Goal: Use online tool/utility: Utilize a website feature to perform a specific function

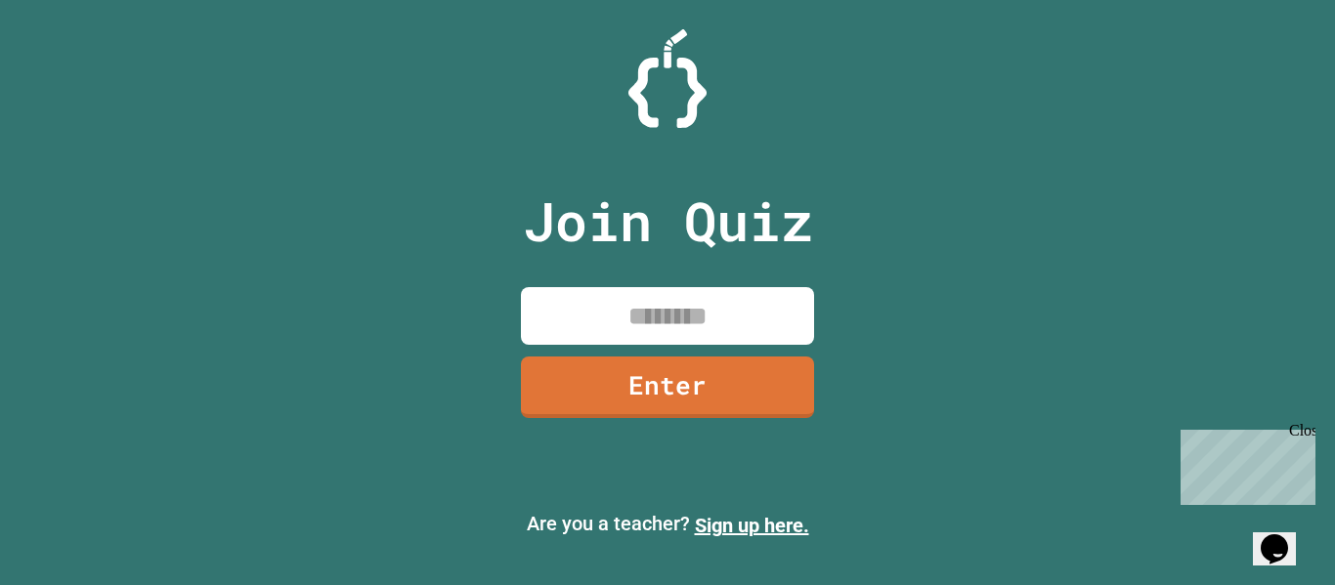
click at [640, 346] on div "Join Quiz Enter" at bounding box center [667, 293] width 329 height 488
click at [639, 344] on input at bounding box center [667, 316] width 293 height 58
type input "********"
click at [609, 389] on link "Enter" at bounding box center [668, 385] width 284 height 64
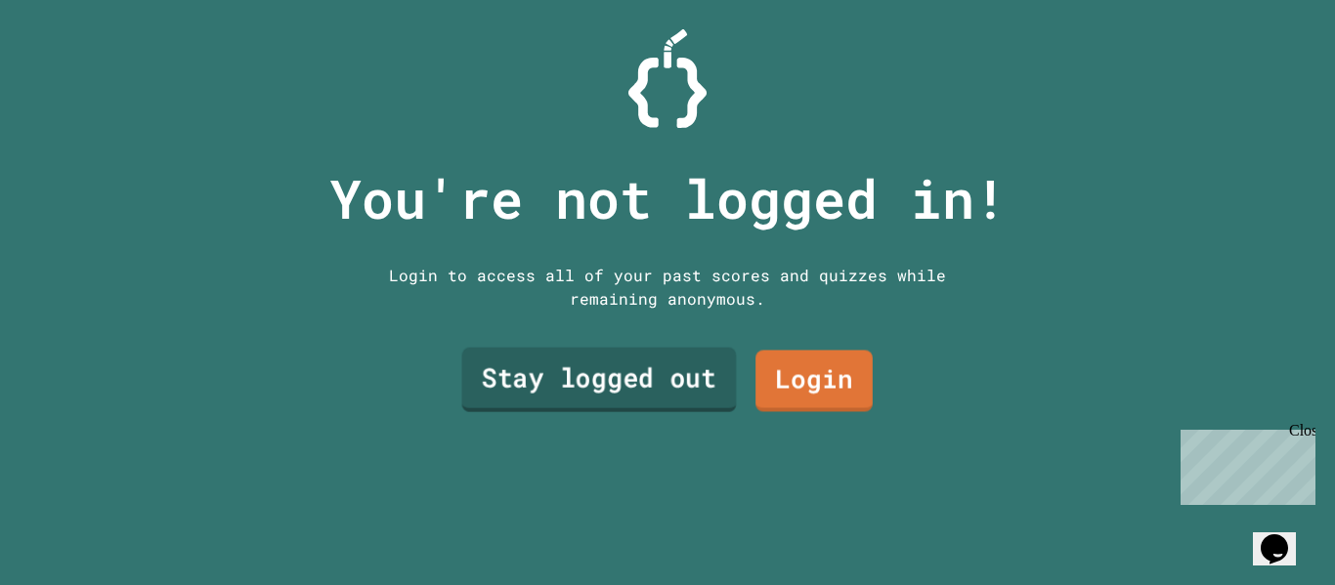
click at [659, 372] on link "Stay logged out" at bounding box center [599, 380] width 275 height 64
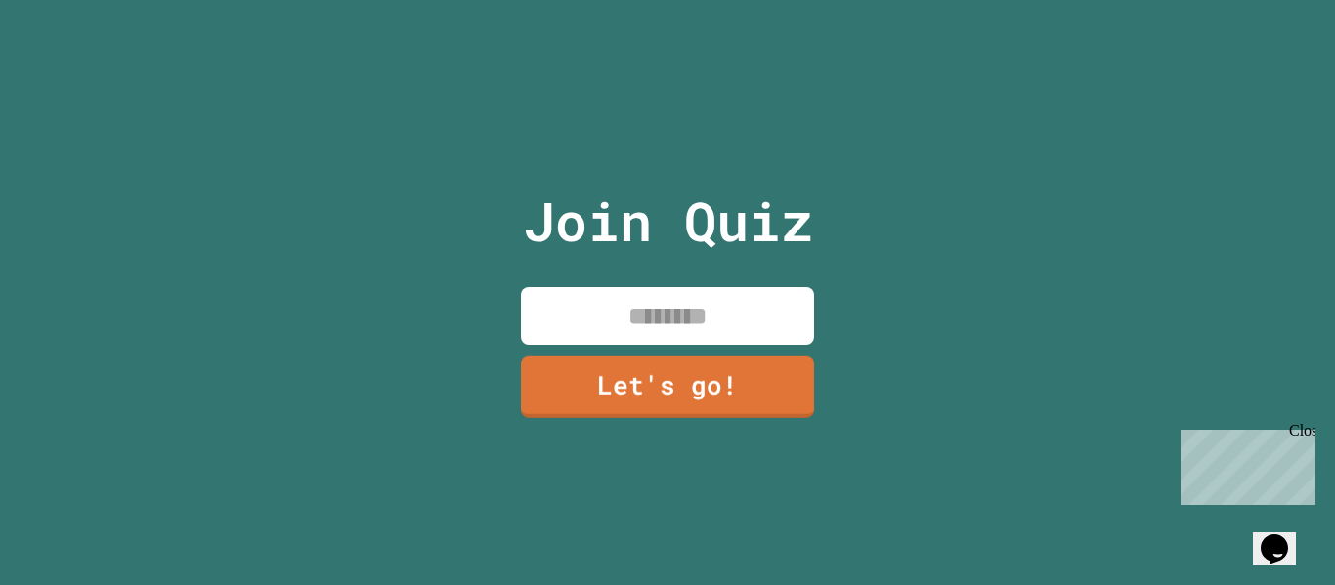
click at [680, 330] on input at bounding box center [667, 316] width 293 height 58
type input "*"
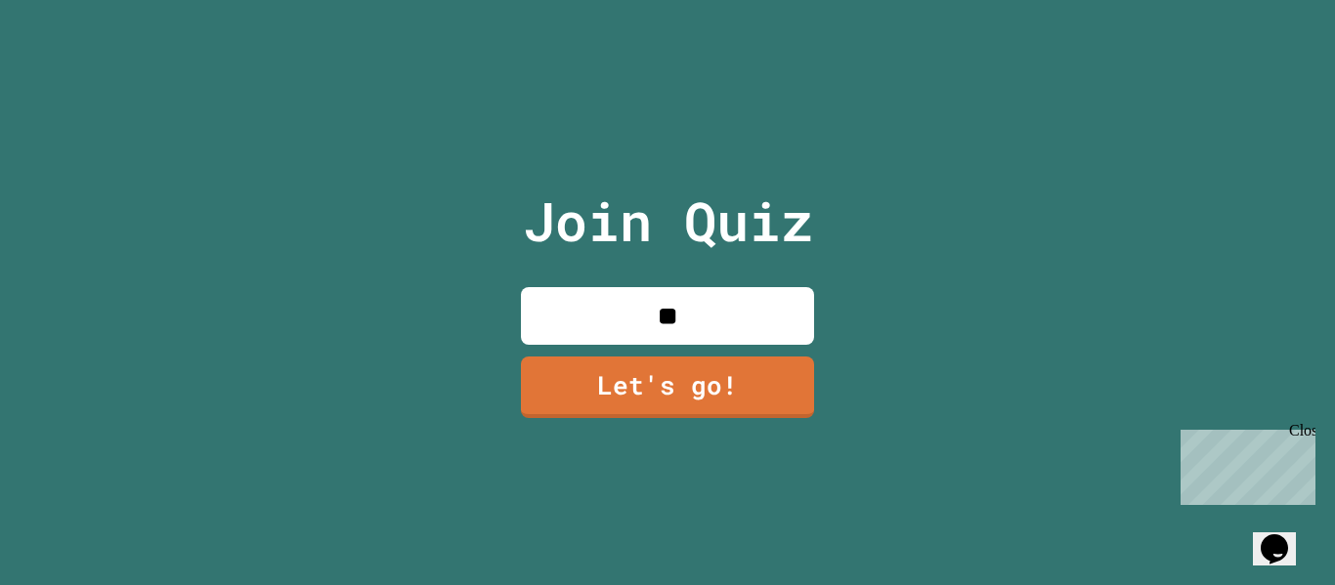
type input "*"
type input "******"
click at [699, 380] on link "Let's go!" at bounding box center [668, 385] width 284 height 64
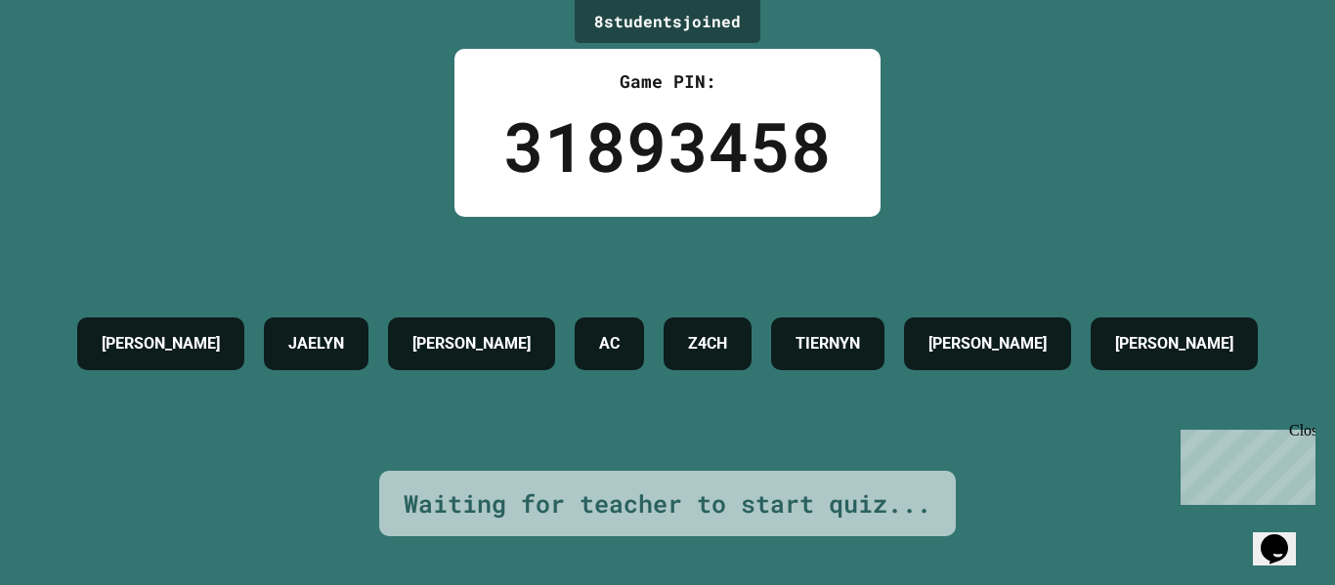
click at [1307, 436] on div "Close" at bounding box center [1301, 434] width 24 height 24
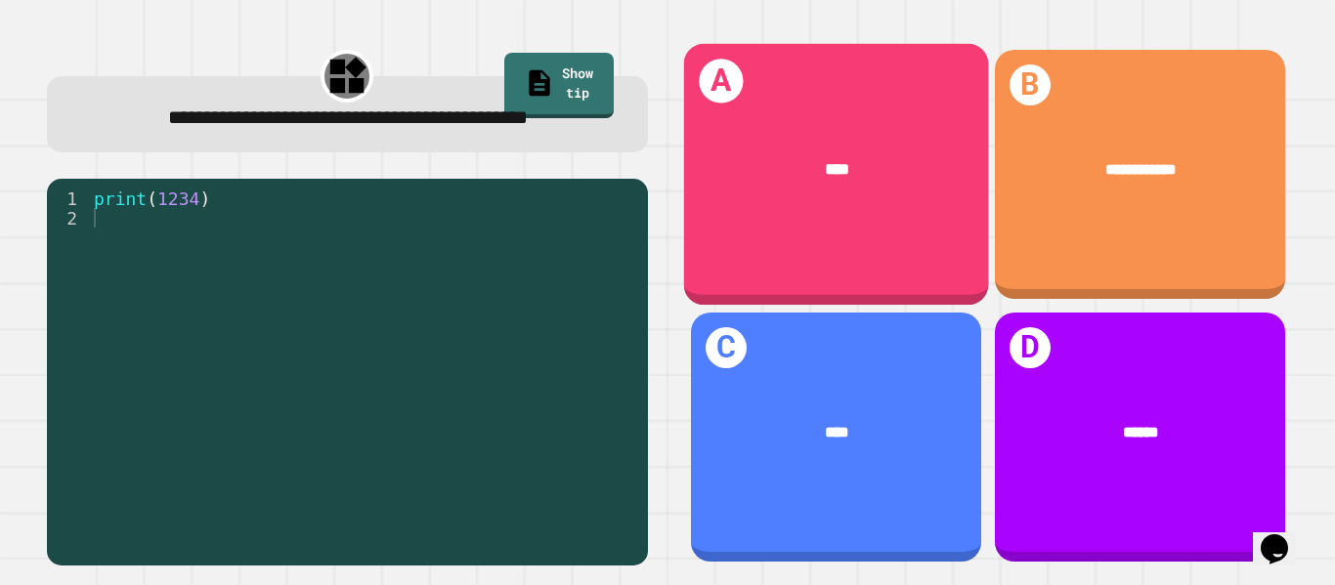
click at [821, 194] on div "****" at bounding box center [835, 169] width 305 height 91
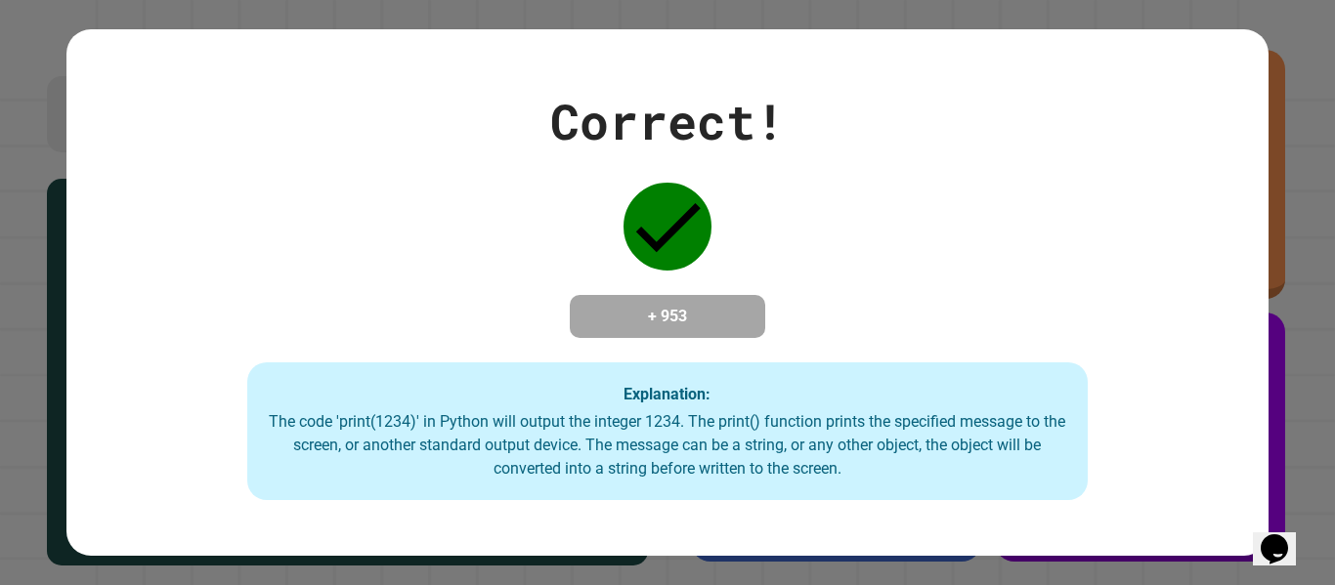
click at [676, 318] on h4 "+ 953" at bounding box center [667, 316] width 156 height 23
click at [659, 195] on icon at bounding box center [667, 227] width 88 height 88
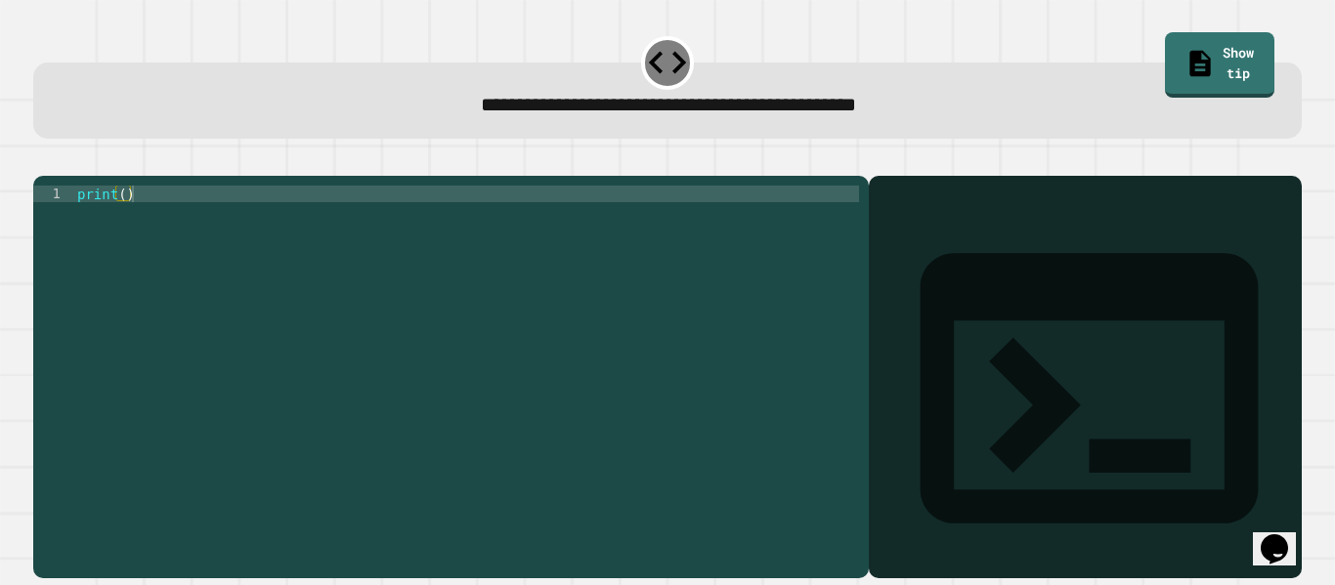
click at [118, 223] on div "print ( )" at bounding box center [466, 368] width 786 height 365
click at [129, 222] on div "print ( )" at bounding box center [466, 368] width 786 height 365
click at [126, 221] on div "print ( )" at bounding box center [466, 368] width 786 height 365
click at [43, 160] on icon "button" at bounding box center [43, 160] width 0 height 0
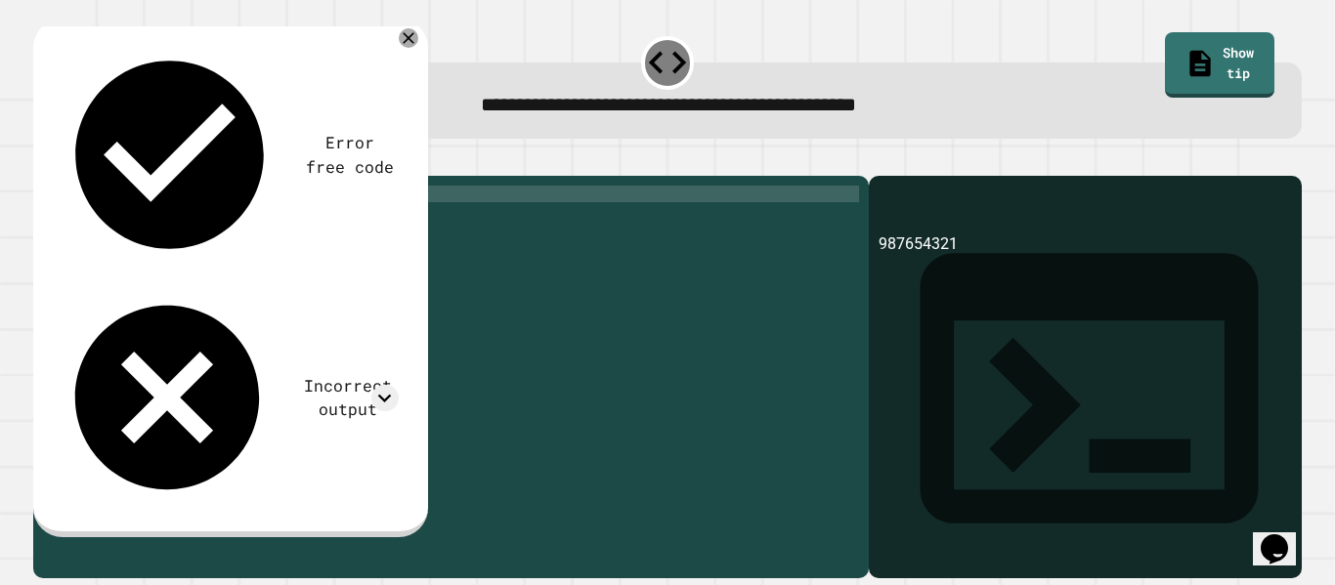
click at [197, 222] on div "print ( 987654321 )" at bounding box center [466, 368] width 786 height 365
click at [62, 171] on icon "button" at bounding box center [56, 172] width 11 height 14
click at [382, 385] on icon at bounding box center [384, 398] width 26 height 26
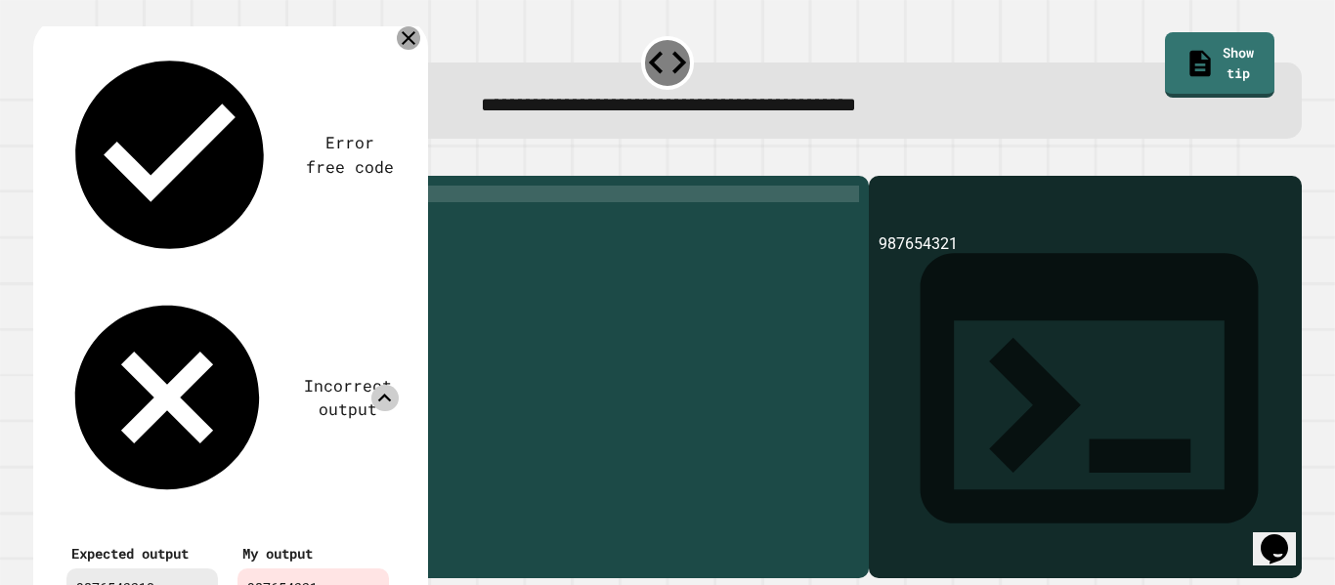
click at [403, 42] on icon at bounding box center [408, 37] width 23 height 23
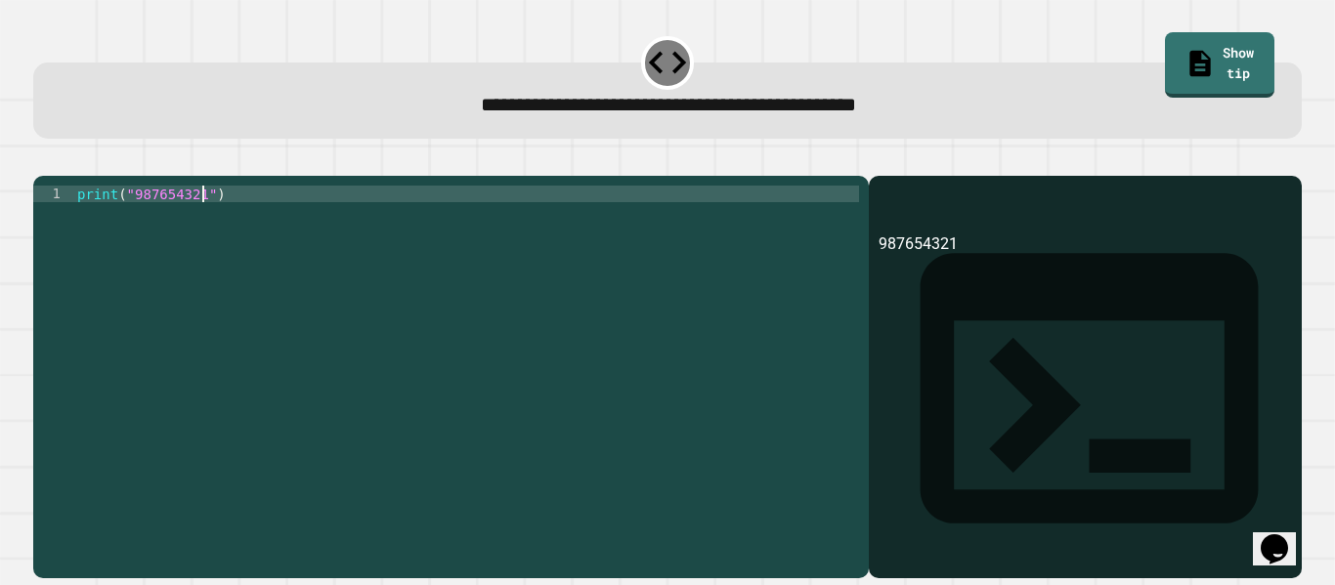
click at [199, 220] on div "print ( "987654321" )" at bounding box center [466, 368] width 786 height 365
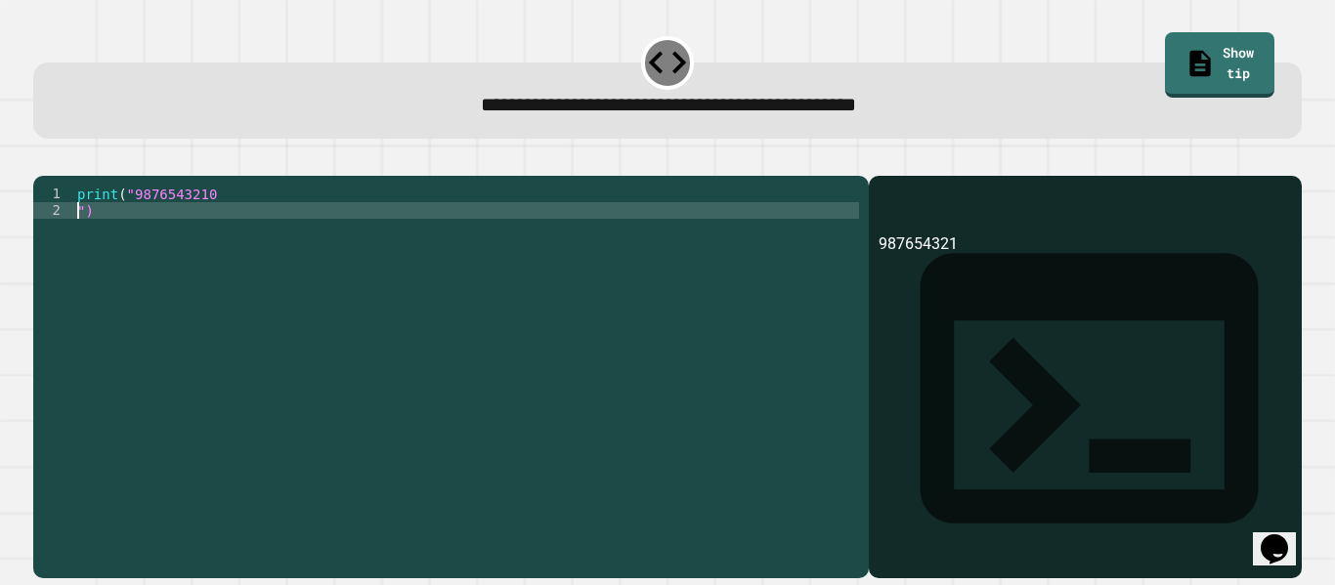
scroll to position [0, 1]
click at [43, 160] on button "button" at bounding box center [43, 160] width 0 height 0
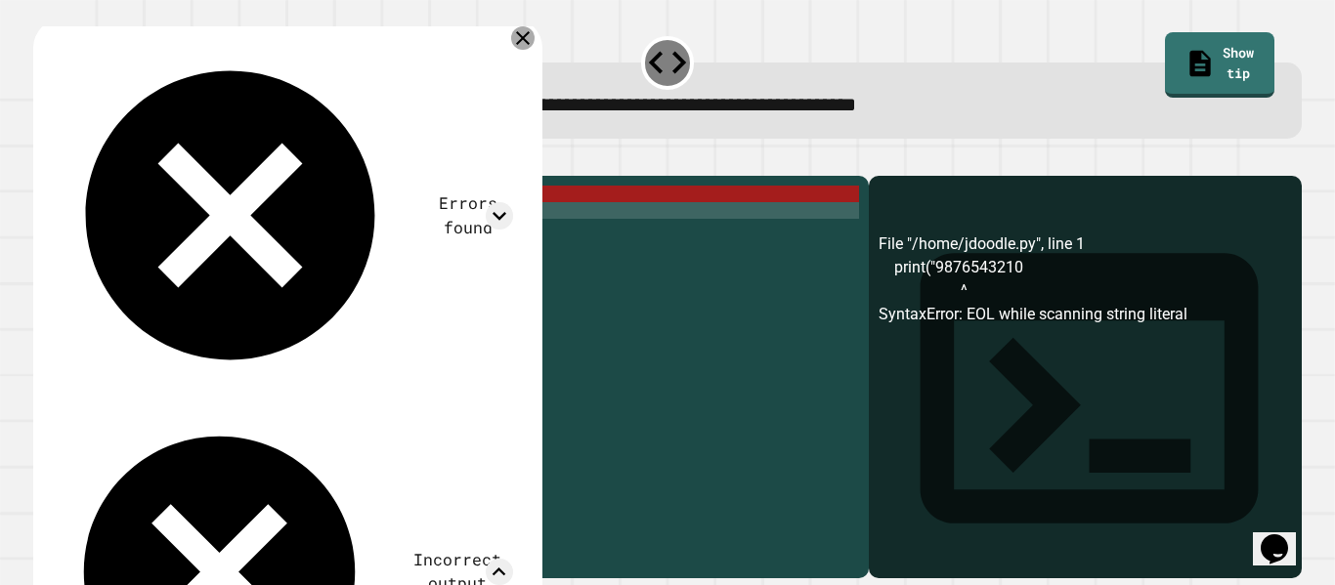
click at [525, 37] on icon at bounding box center [522, 37] width 23 height 23
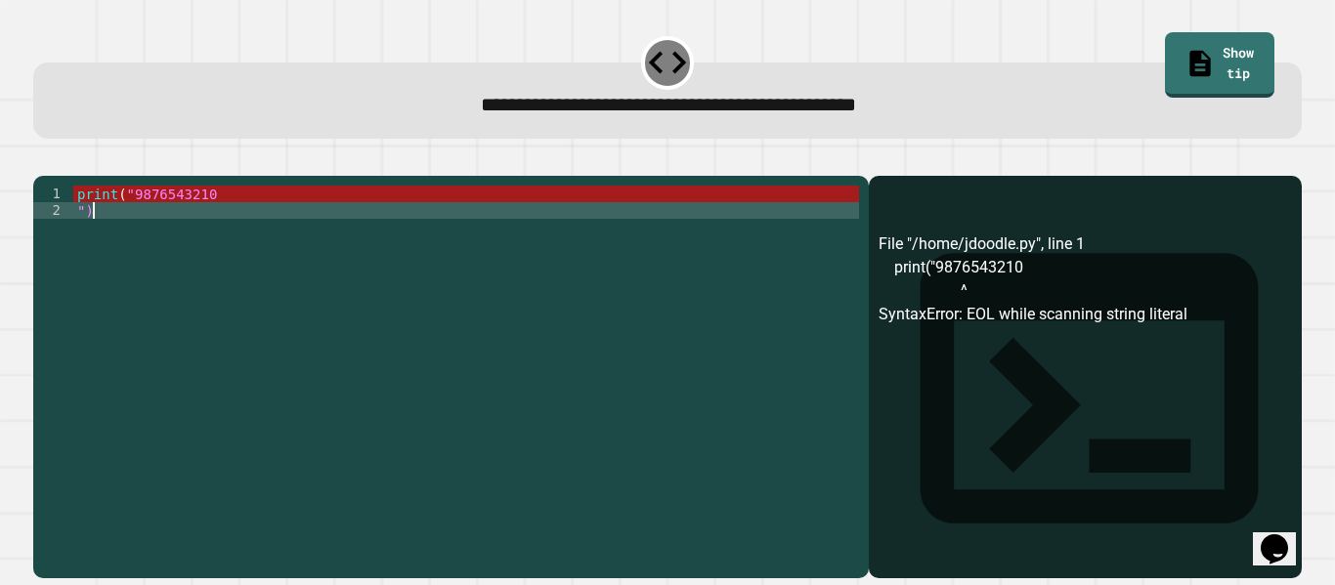
click at [119, 245] on div "print ( "9876543210 ")" at bounding box center [466, 368] width 786 height 365
type textarea "*"
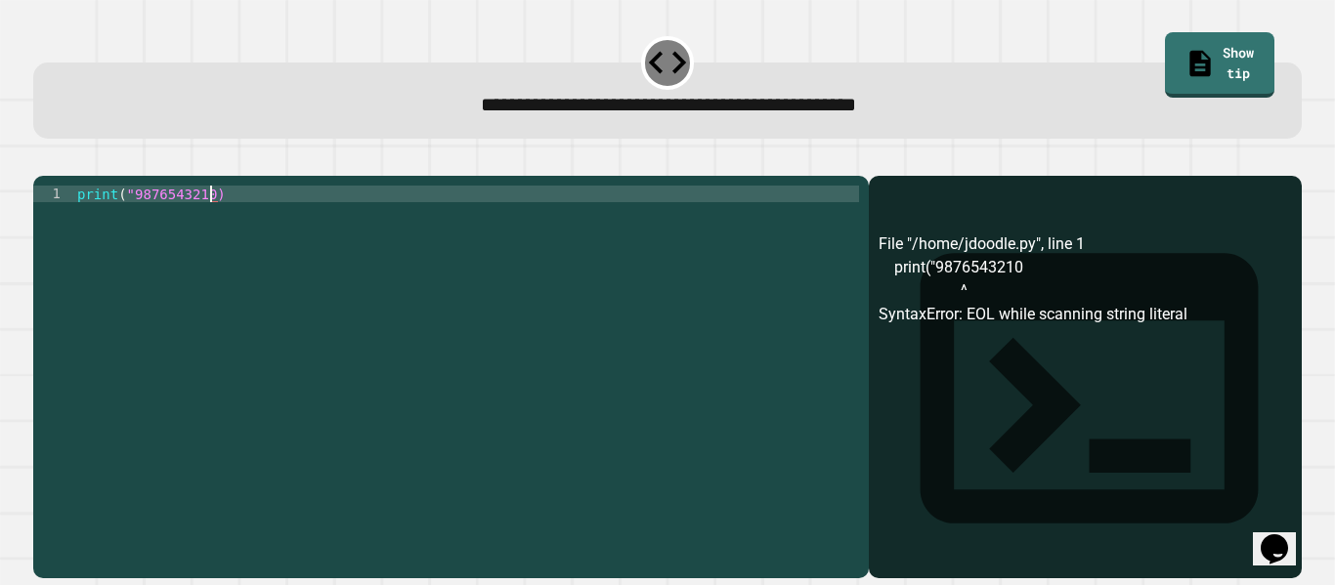
scroll to position [0, 18]
type textarea "**********"
click at [43, 160] on icon "button" at bounding box center [43, 160] width 0 height 0
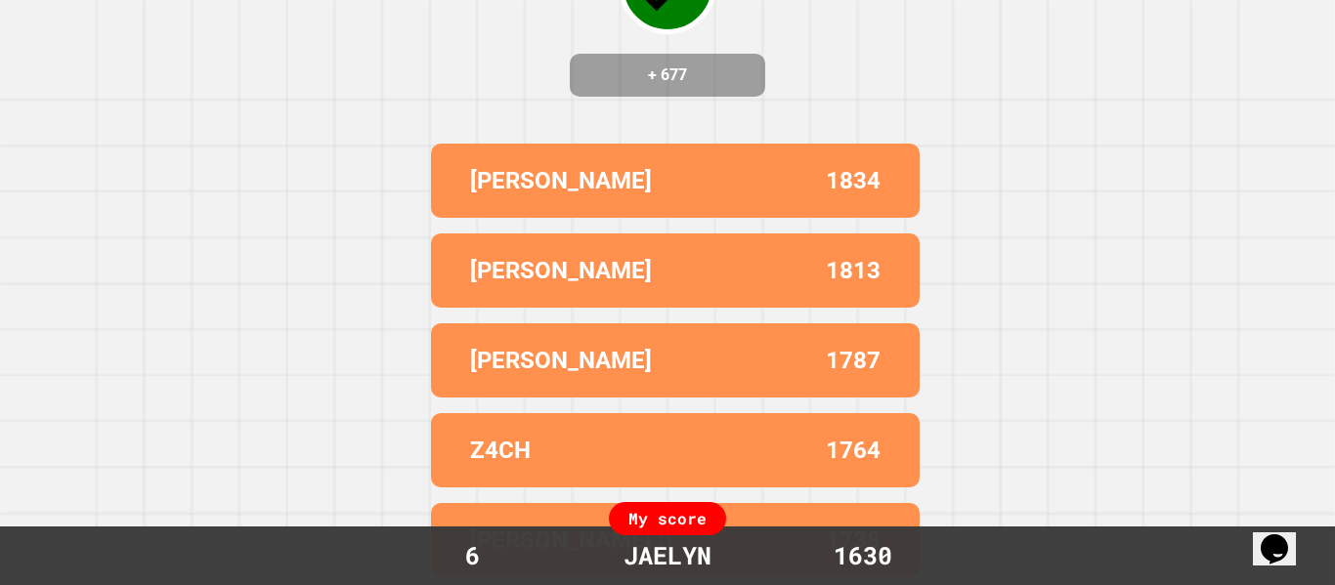
scroll to position [0, 0]
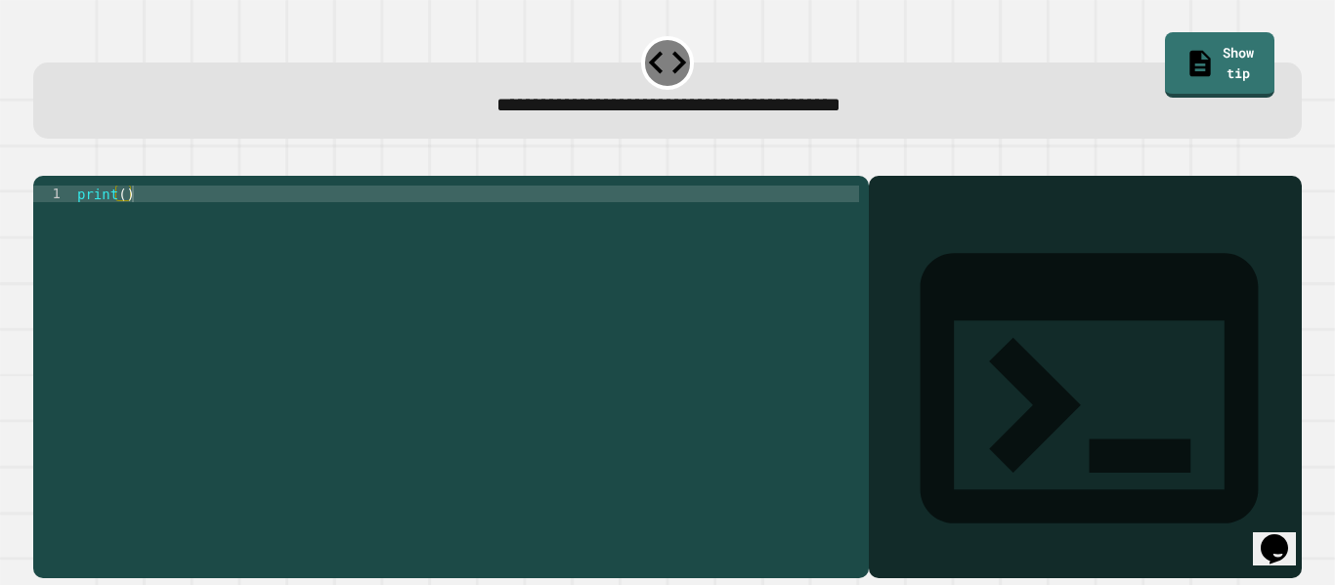
click at [125, 221] on div "print ( )" at bounding box center [466, 368] width 786 height 365
type textarea "**********"
click at [42, 176] on div at bounding box center [667, 163] width 1268 height 23
click at [43, 160] on icon "button" at bounding box center [43, 160] width 0 height 0
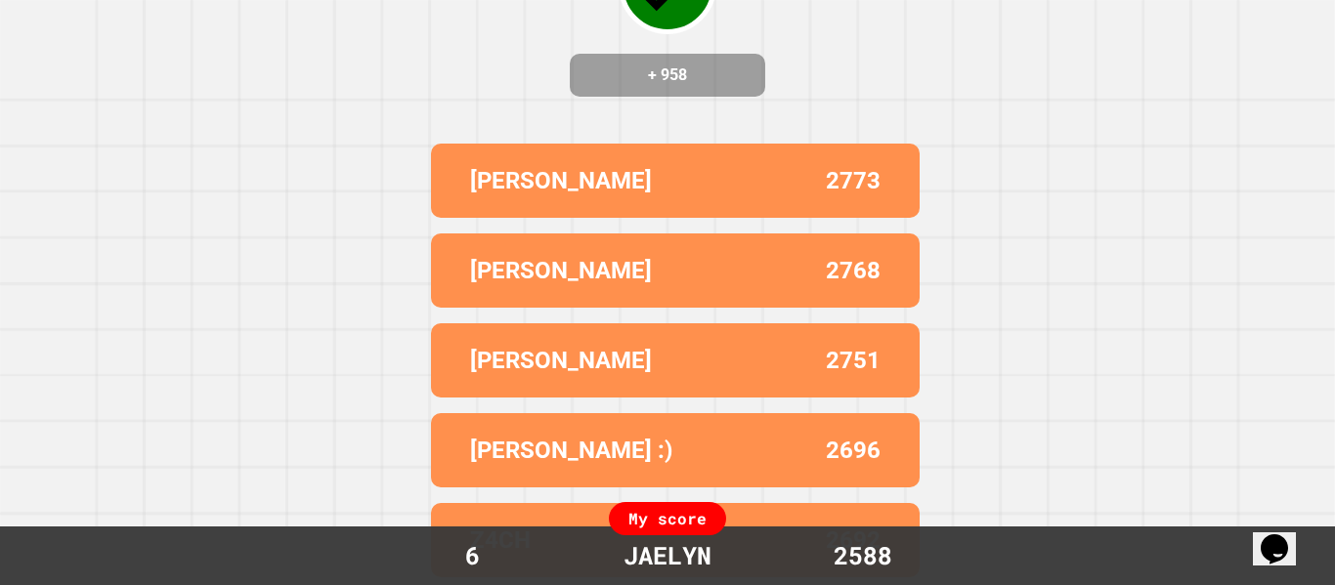
scroll to position [0, 0]
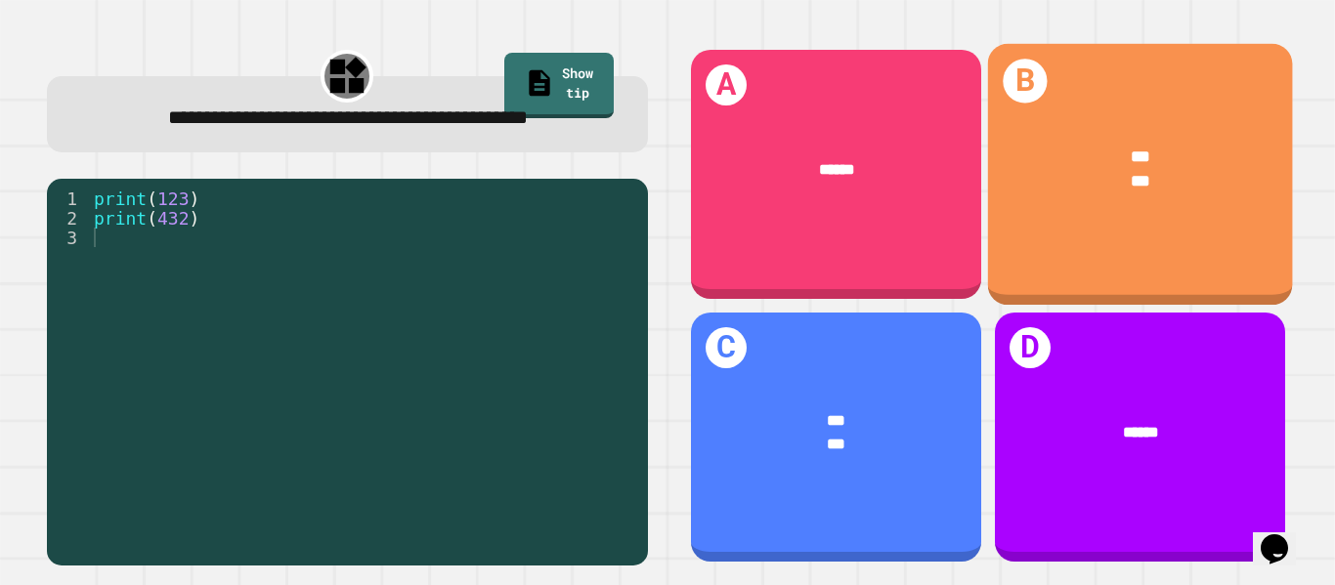
click at [1152, 229] on div "B *** ***" at bounding box center [1139, 175] width 305 height 262
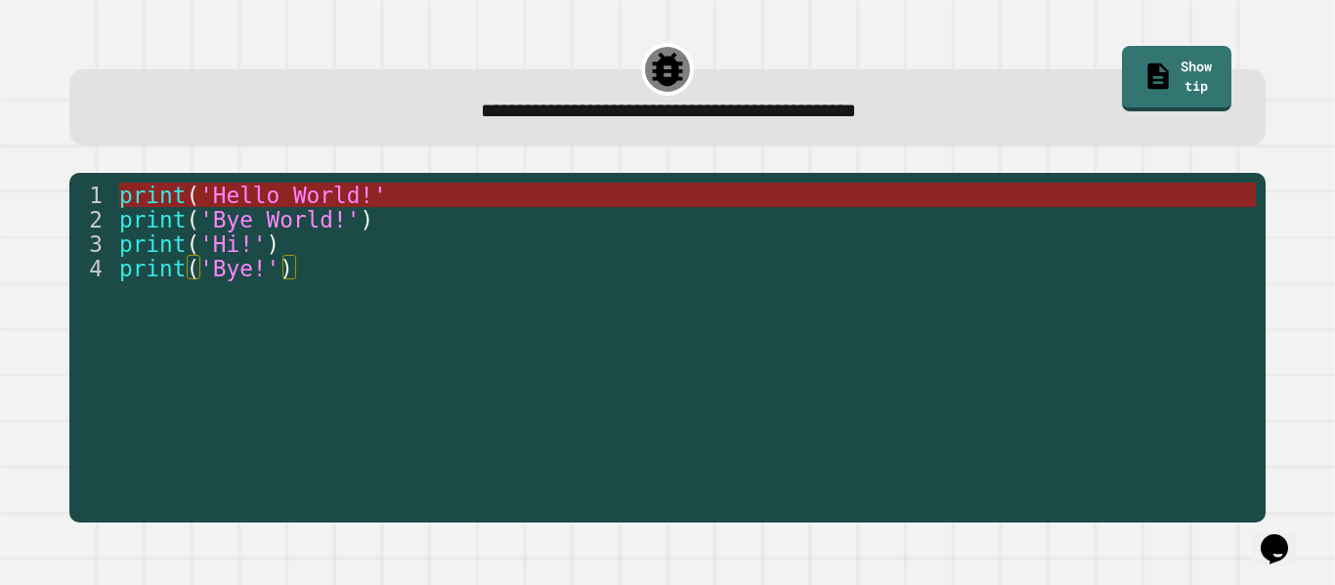
click at [340, 186] on span "'Hello World!'" at bounding box center [293, 195] width 188 height 25
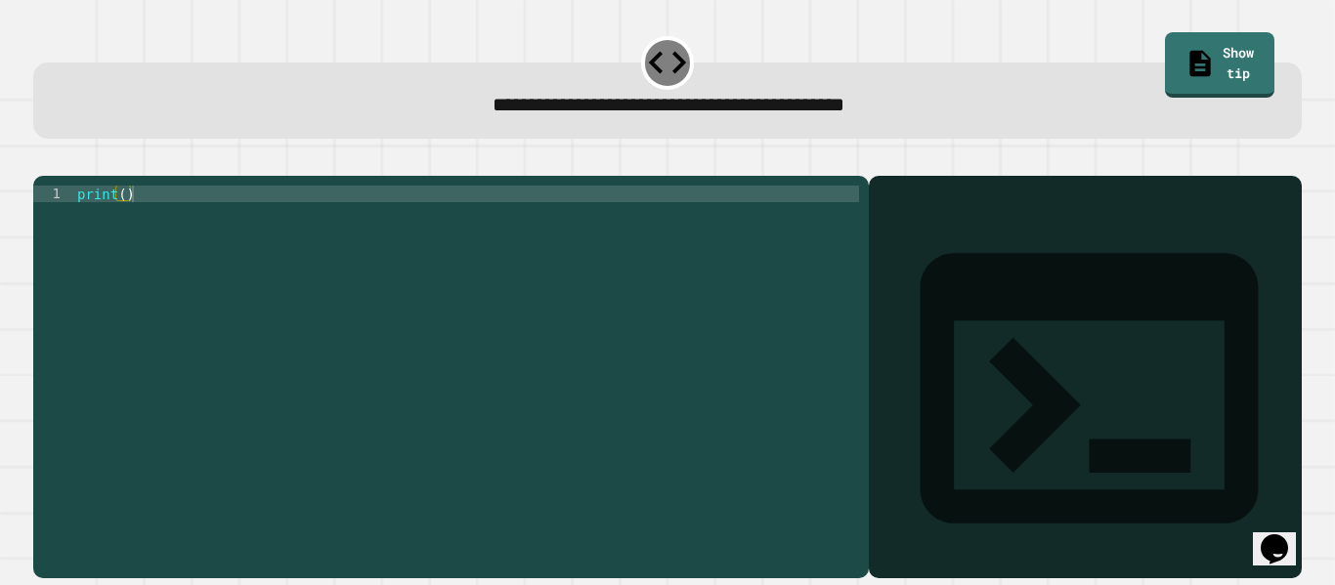
click at [122, 221] on div "print ( )" at bounding box center [466, 368] width 786 height 365
click at [43, 160] on button "button" at bounding box center [43, 160] width 0 height 0
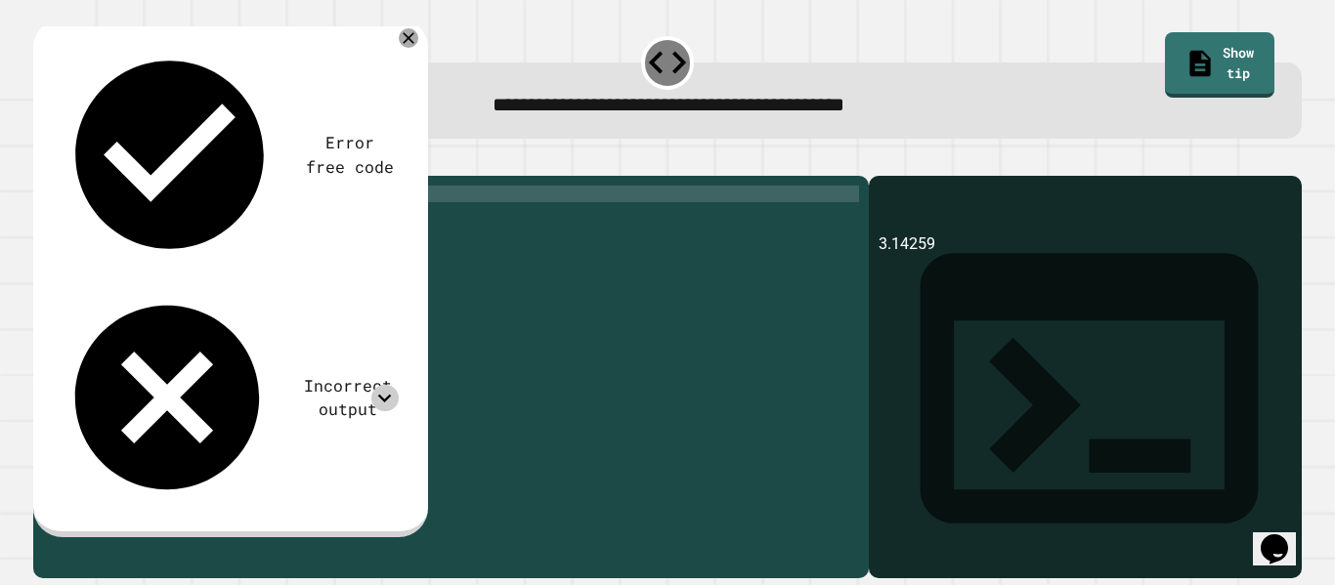
click at [389, 385] on icon at bounding box center [384, 398] width 26 height 26
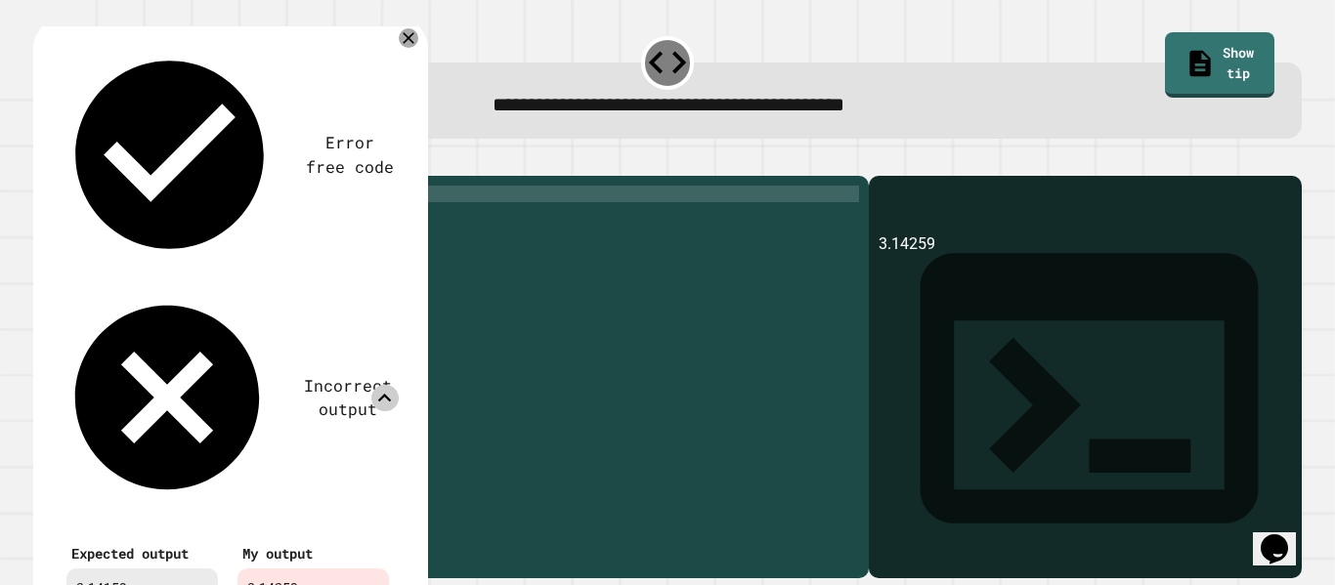
click at [387, 385] on icon at bounding box center [384, 398] width 26 height 26
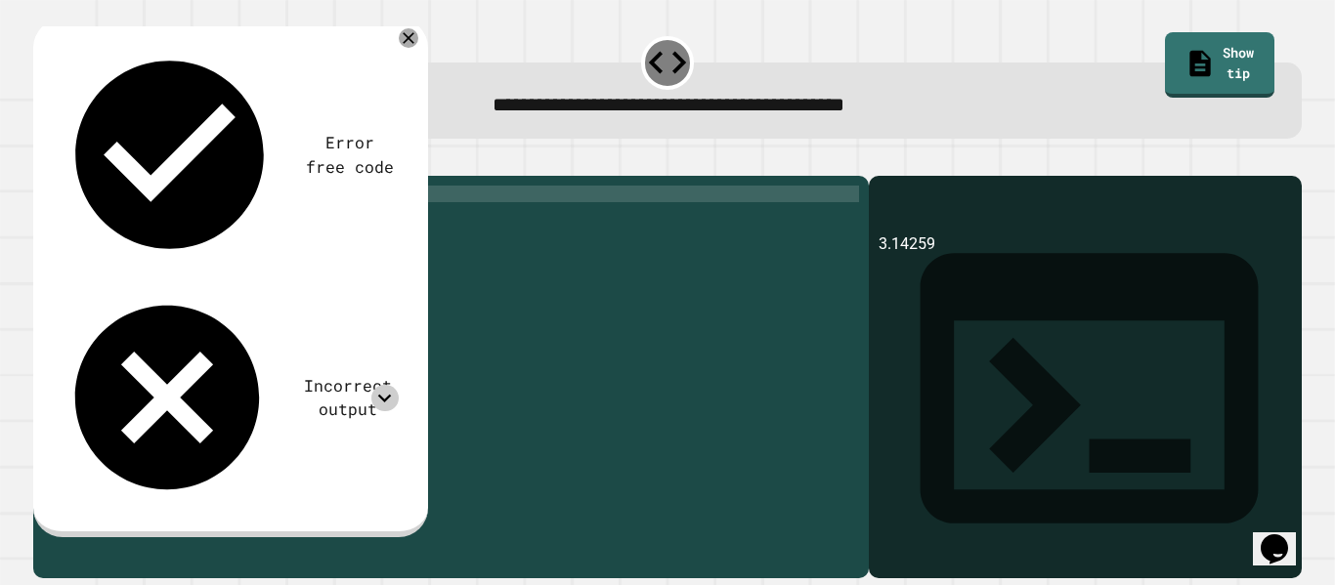
click at [117, 220] on div "print ( 3.14259 )" at bounding box center [466, 368] width 786 height 365
click at [124, 221] on div "print ( 3.14259 )" at bounding box center [466, 368] width 786 height 365
click at [1185, 51] on icon at bounding box center [1200, 61] width 31 height 33
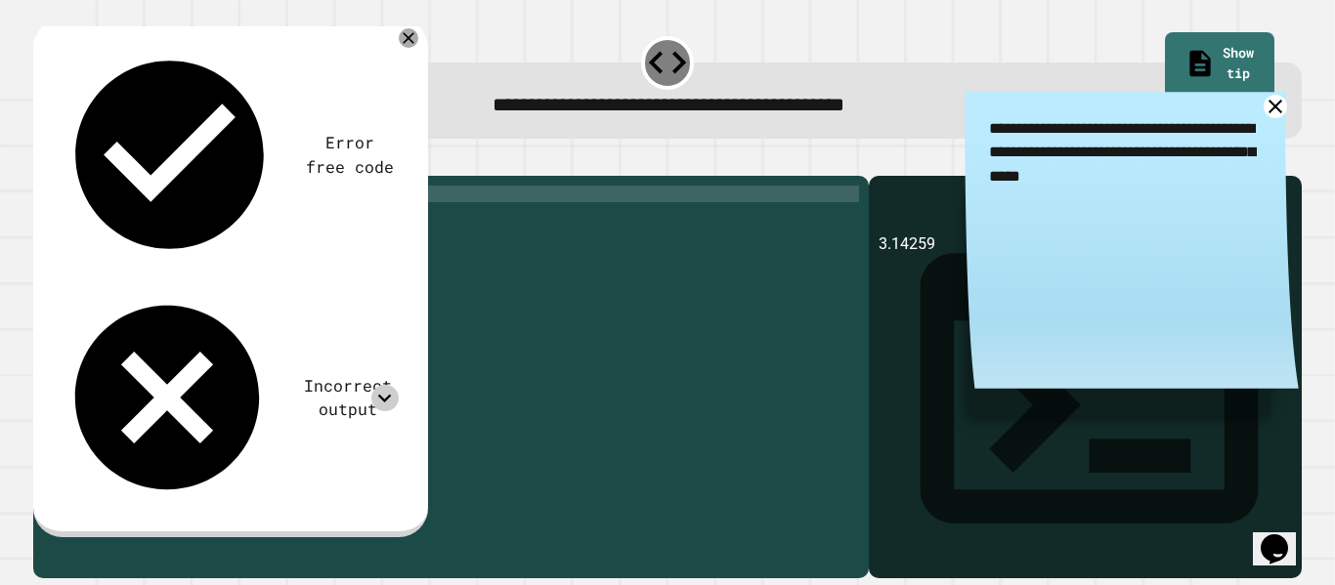
click at [1270, 109] on icon at bounding box center [1274, 107] width 24 height 24
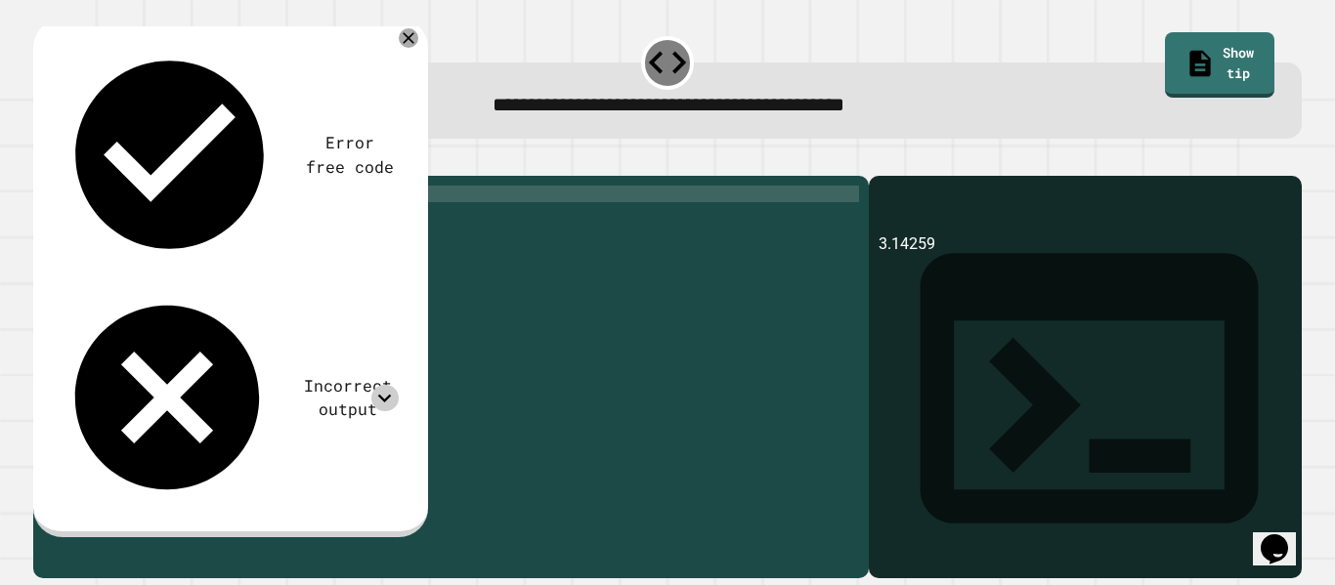
click at [159, 220] on div "print ( 3.14259 )" at bounding box center [466, 368] width 786 height 365
type textarea "**********"
click at [87, 160] on div at bounding box center [667, 163] width 1268 height 23
click at [43, 160] on icon "button" at bounding box center [43, 160] width 0 height 0
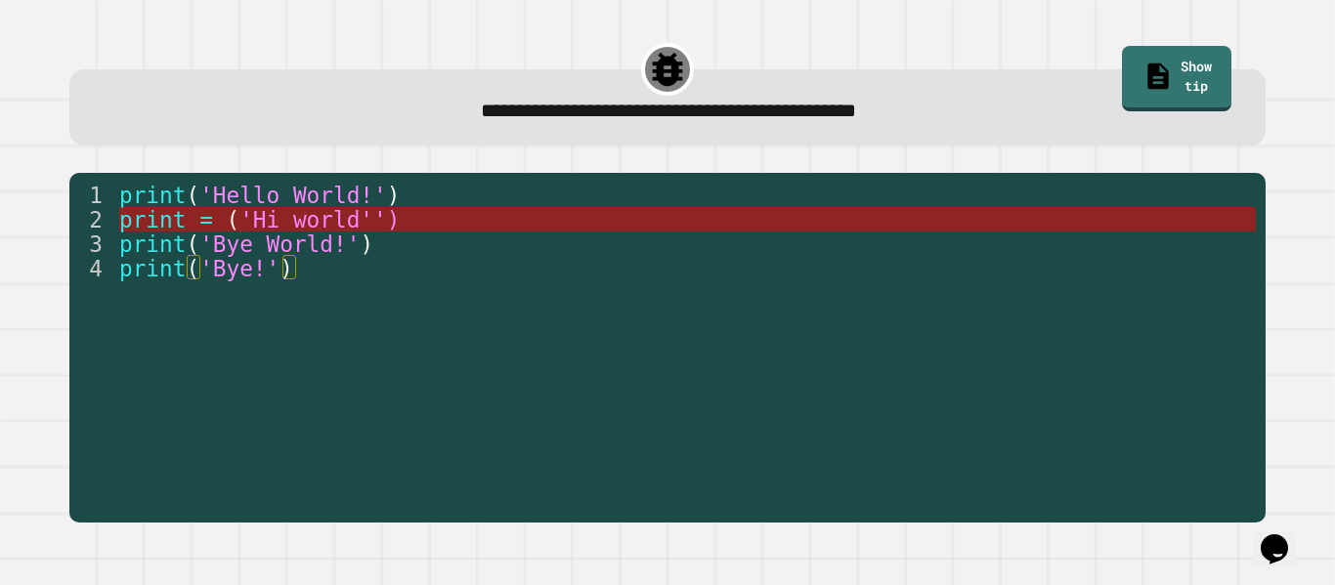
click at [366, 217] on span "'Hi world'')" at bounding box center [319, 219] width 160 height 25
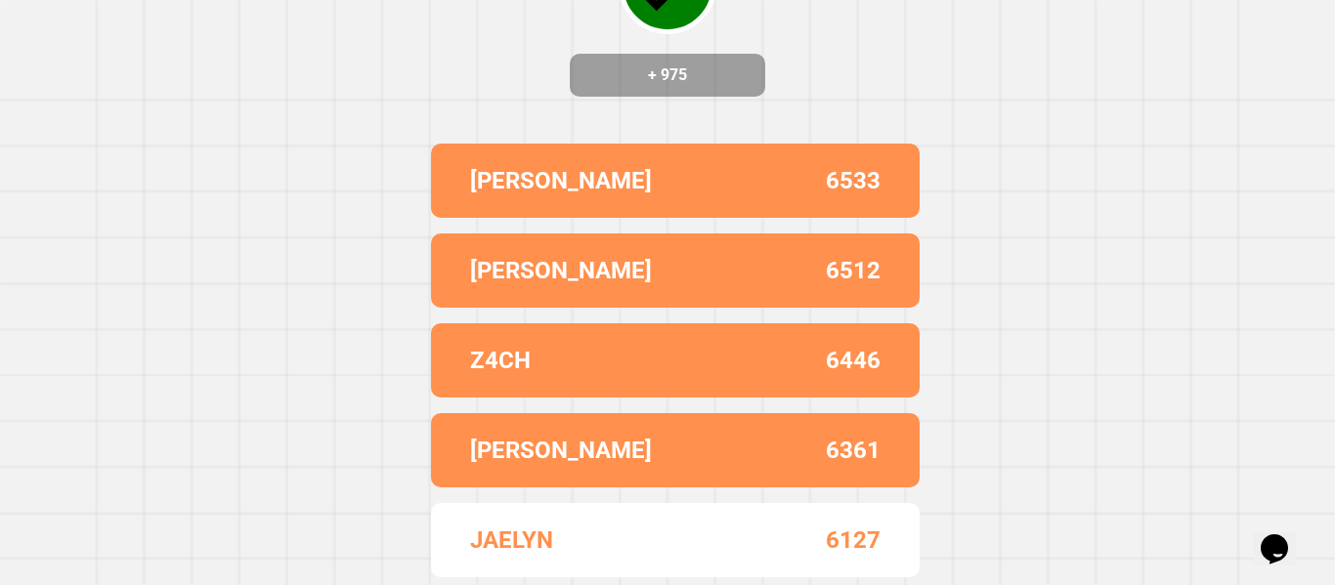
scroll to position [0, 0]
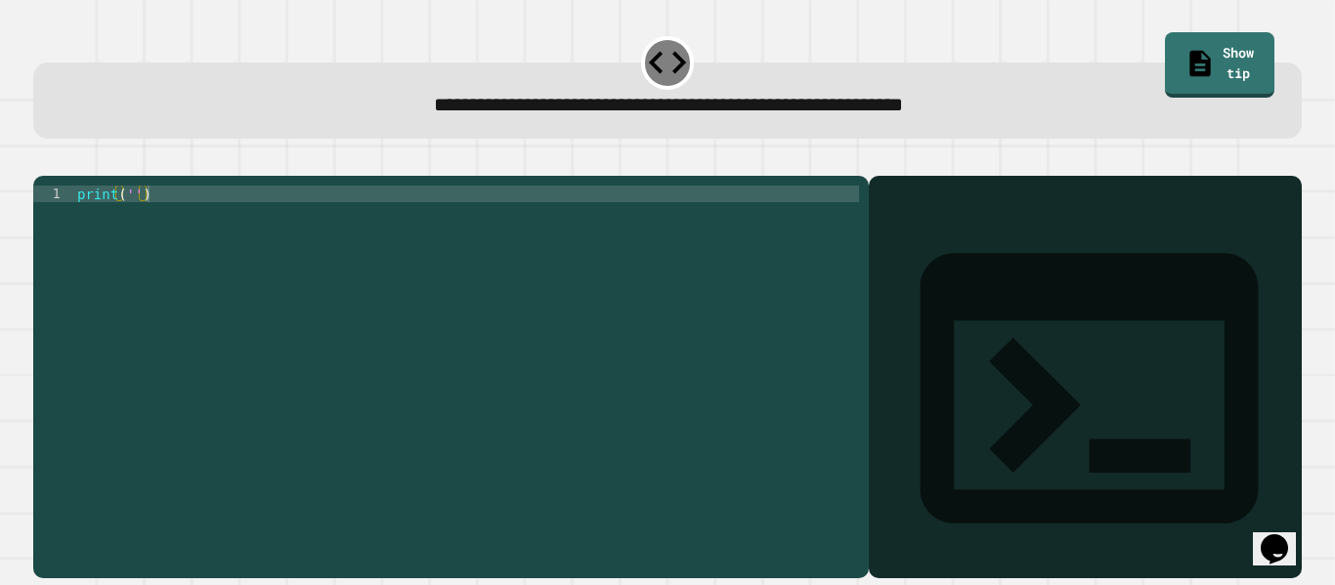
click at [132, 220] on div "print ( '' )" at bounding box center [466, 368] width 786 height 365
click at [43, 160] on icon "button" at bounding box center [43, 160] width 0 height 0
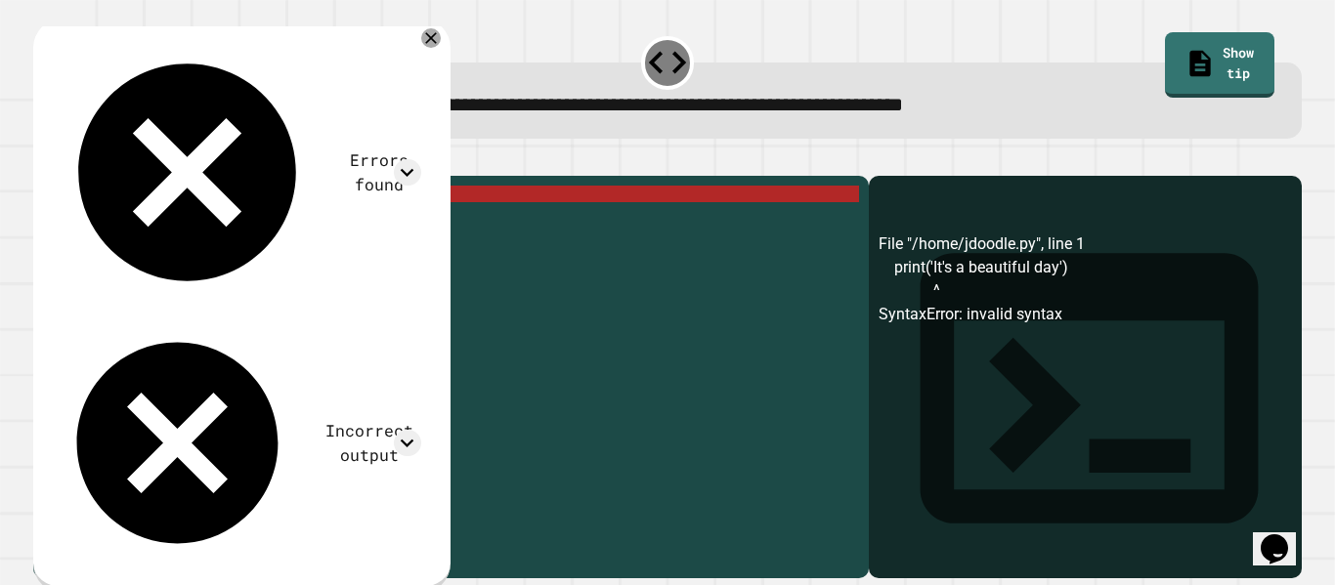
click at [152, 221] on div "print ( 'It' s a beautiful day ')" at bounding box center [466, 368] width 786 height 365
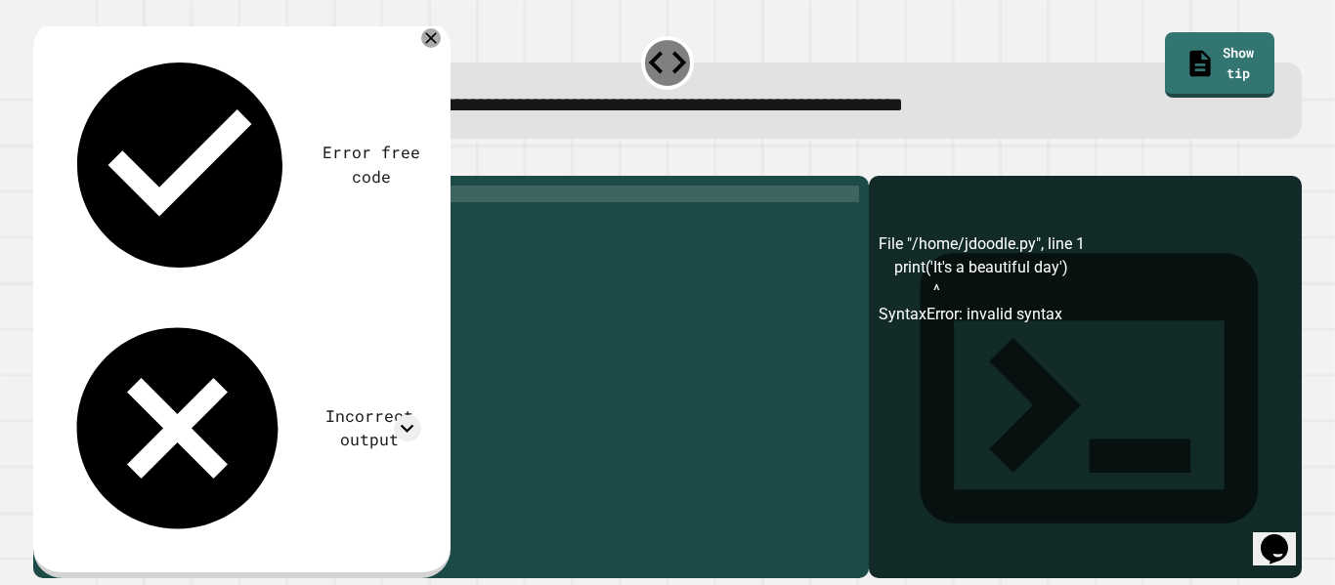
click at [43, 160] on icon "button" at bounding box center [43, 160] width 0 height 0
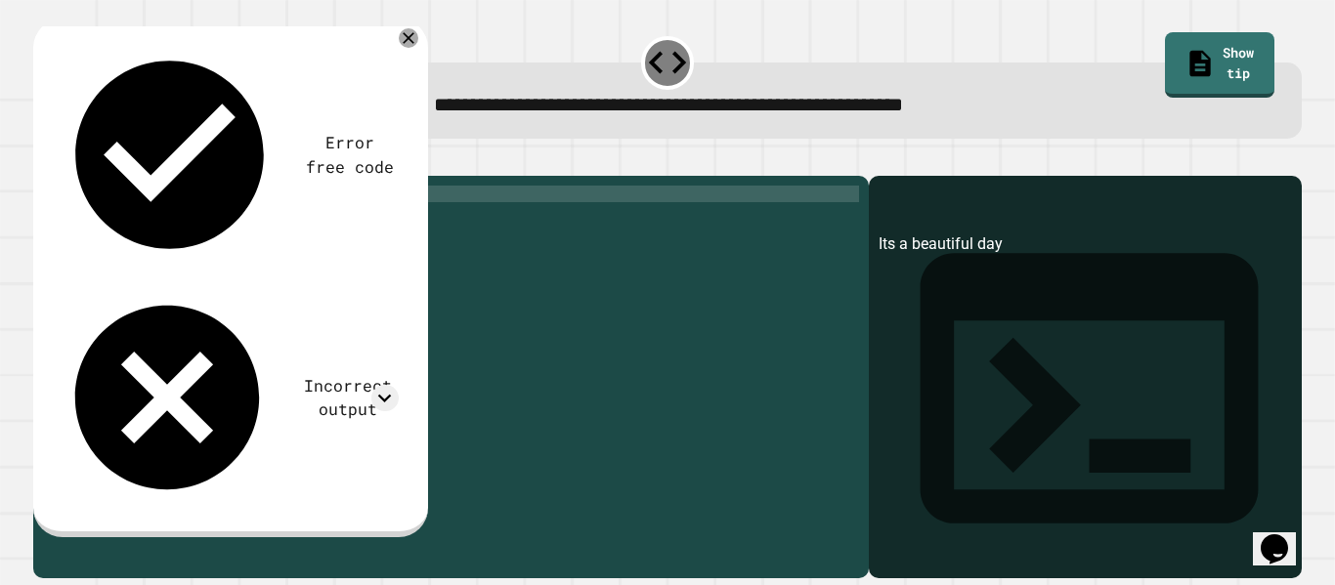
click at [288, 222] on div "print ( 'Its a beautiful day' )" at bounding box center [466, 368] width 786 height 365
click at [62, 177] on icon "button" at bounding box center [56, 172] width 11 height 14
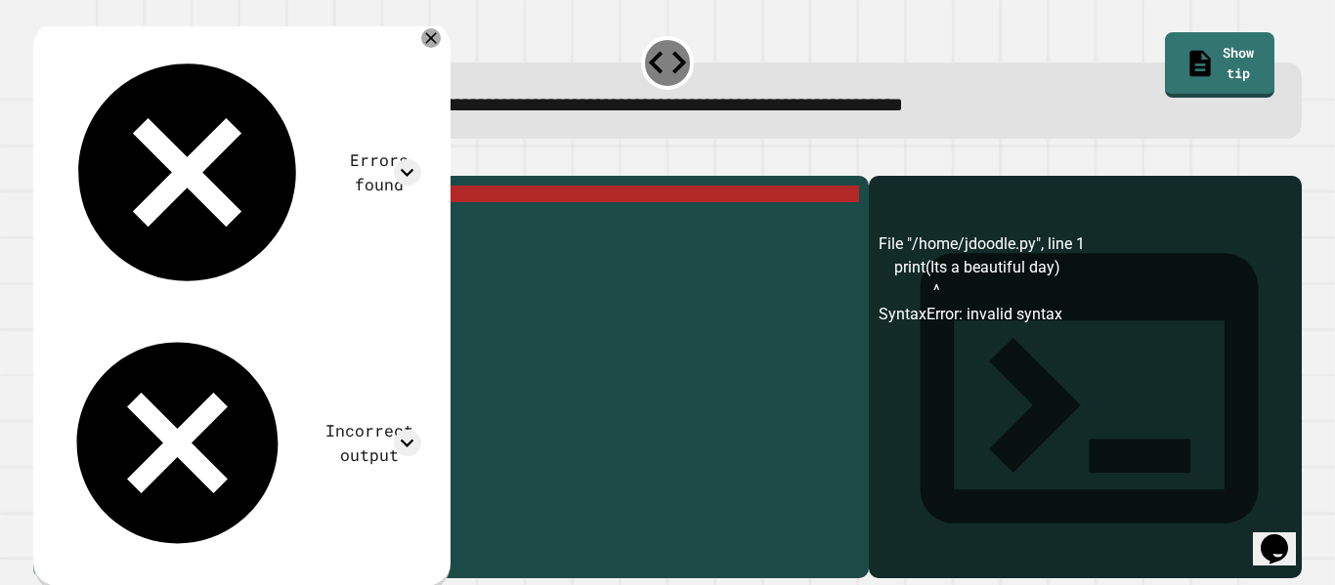
click at [129, 224] on div "print ( Its a beautiful day )" at bounding box center [466, 368] width 786 height 365
click at [123, 221] on div "print ( Its a beautiful day )" at bounding box center [466, 368] width 786 height 365
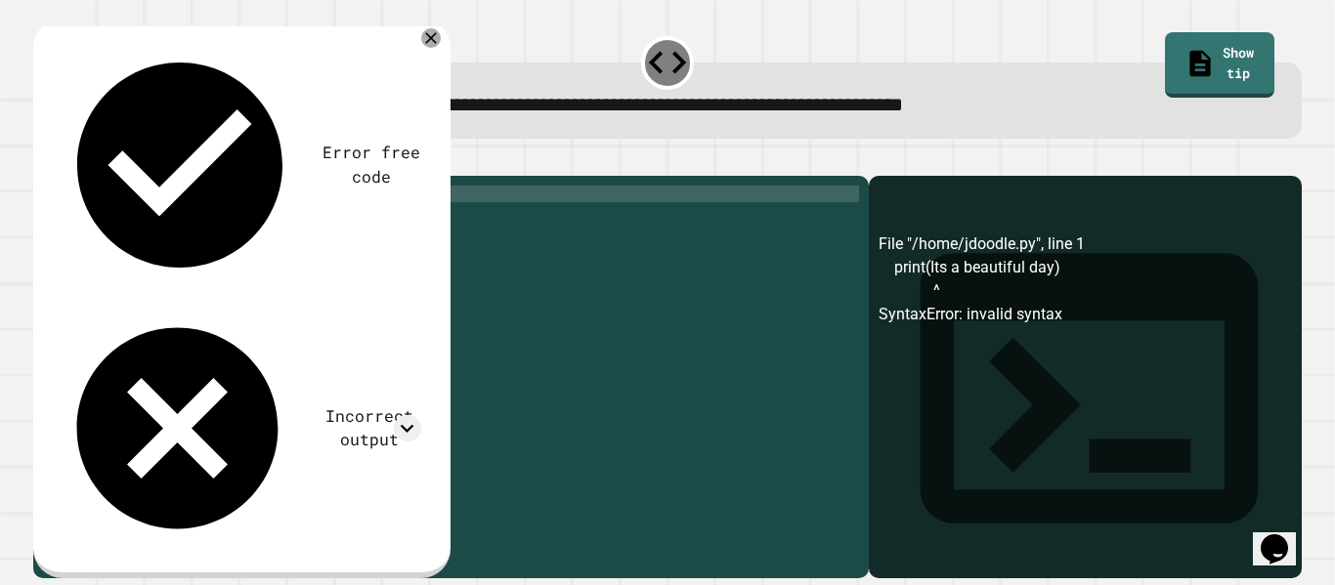
scroll to position [0, 8]
click at [280, 222] on div "print ( "Its a beautiful day)" at bounding box center [466, 368] width 786 height 365
click at [43, 160] on icon "button" at bounding box center [43, 160] width 0 height 0
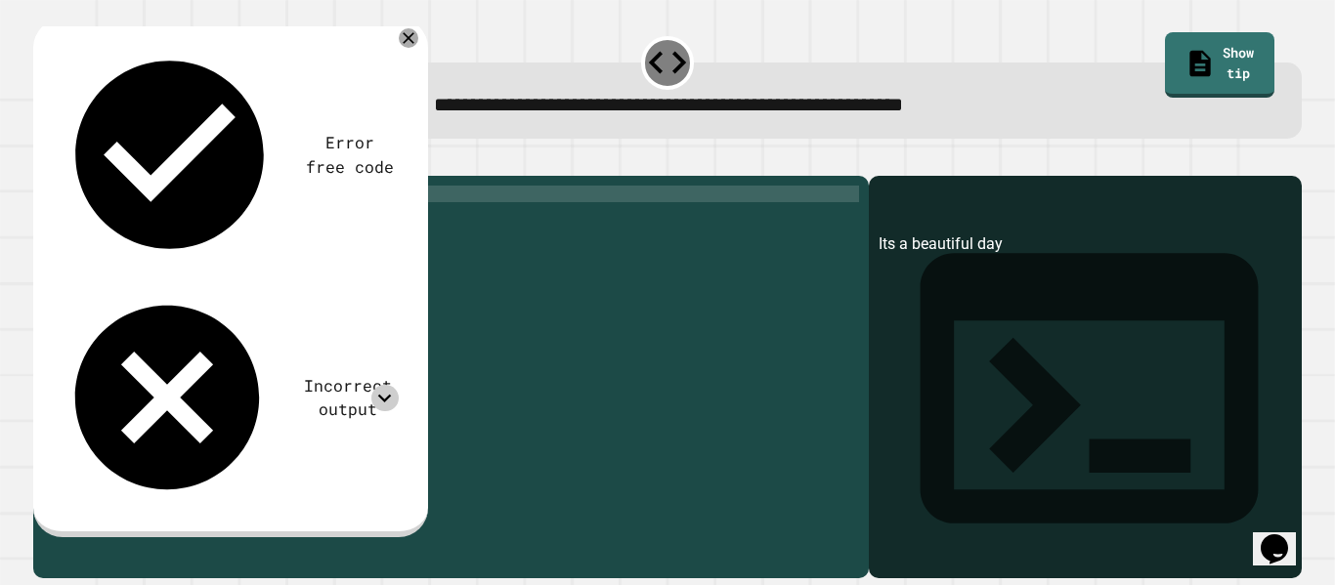
click at [375, 385] on icon at bounding box center [384, 398] width 26 height 26
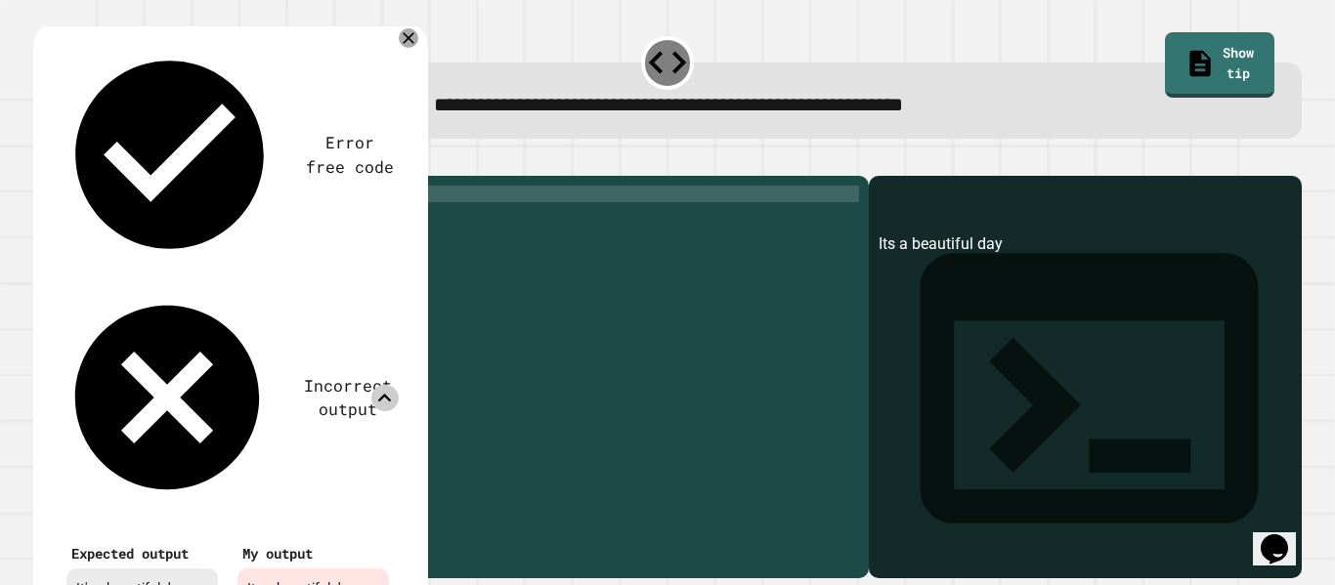
click at [384, 385] on icon at bounding box center [384, 398] width 26 height 26
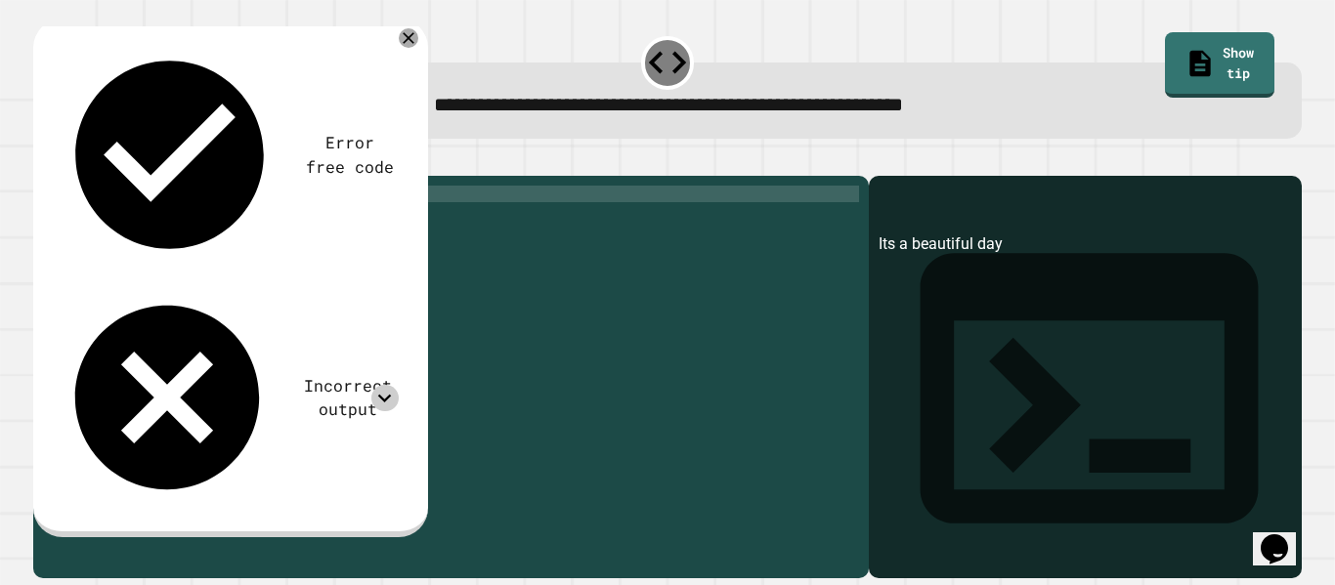
click at [142, 220] on div "print ( "Its a beautiful day" )" at bounding box center [466, 368] width 786 height 365
type textarea "**********"
click at [43, 160] on button "button" at bounding box center [43, 160] width 0 height 0
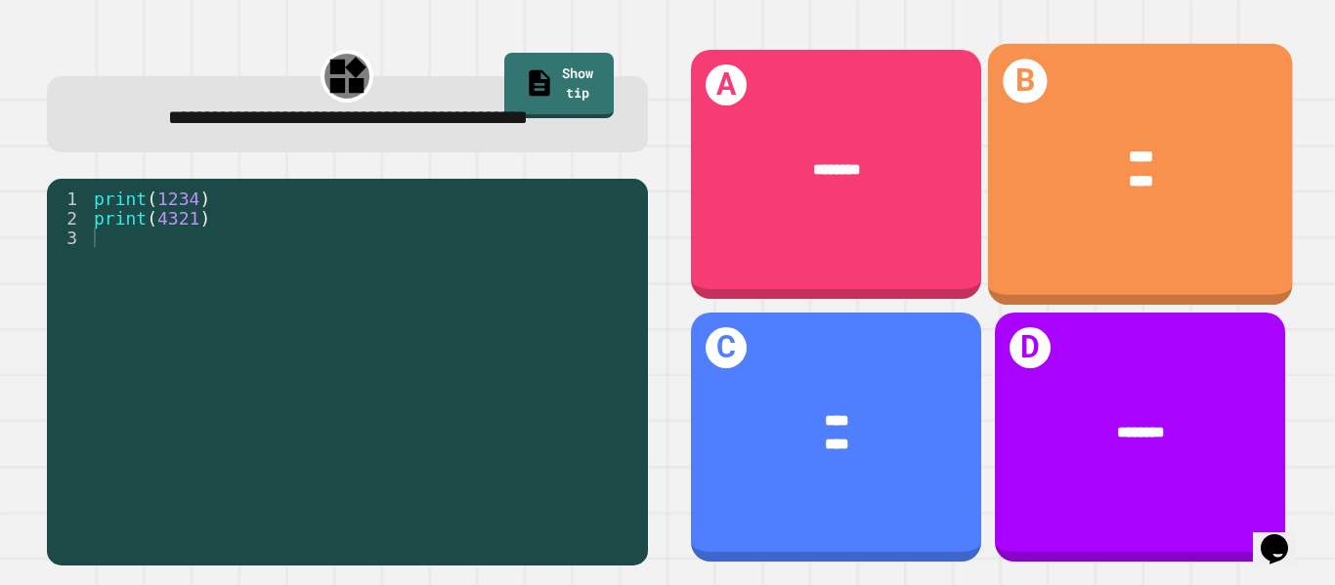
click at [1090, 195] on div "**** ****" at bounding box center [1139, 168] width 305 height 115
